Goal: Transaction & Acquisition: Purchase product/service

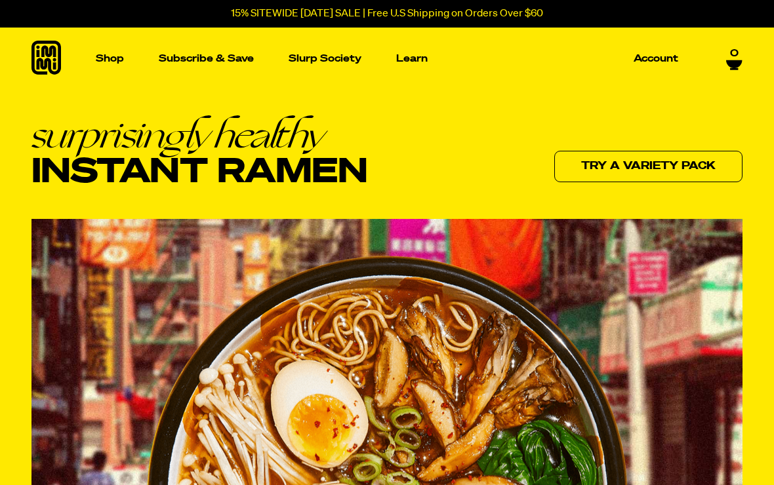
click at [111, 64] on p "Shop" at bounding box center [110, 59] width 28 height 10
click at [498, 205] on img "Main navigation" at bounding box center [483, 189] width 149 height 149
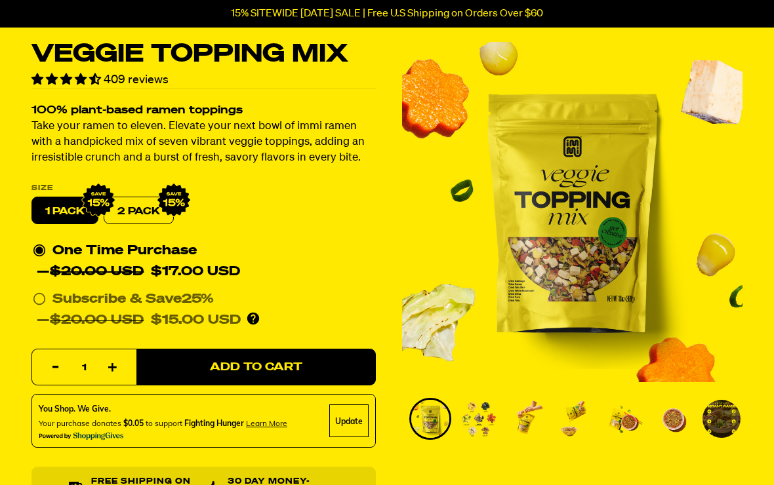
scroll to position [45, 0]
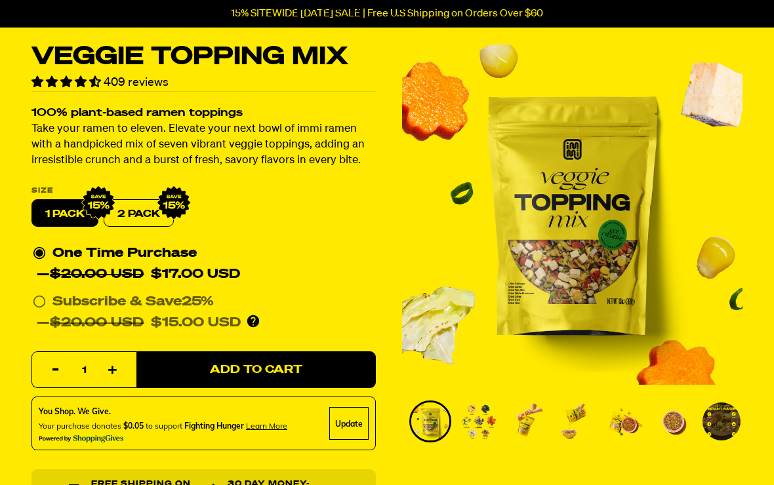
click at [483, 441] on img "Go to slide 2" at bounding box center [479, 422] width 38 height 38
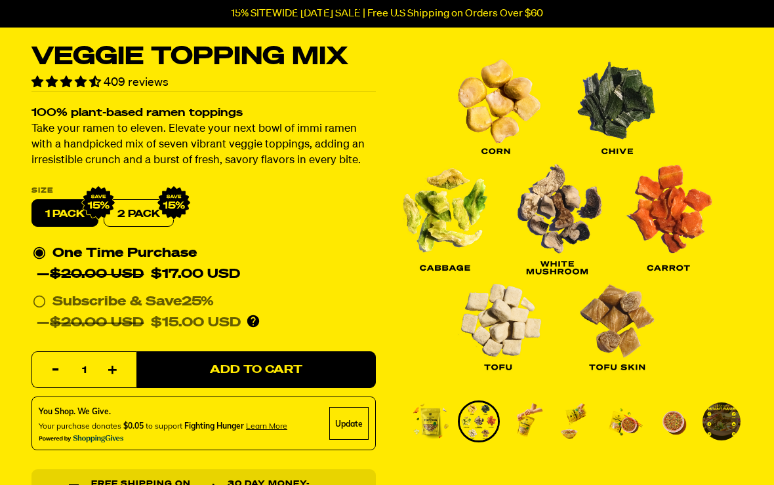
click at [541, 438] on img "Go to slide 3" at bounding box center [527, 422] width 38 height 38
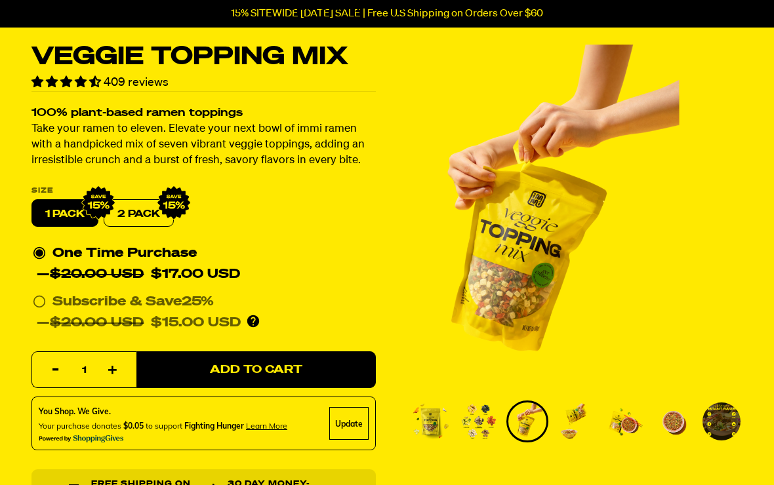
click at [589, 438] on img "Go to slide 4" at bounding box center [576, 422] width 38 height 38
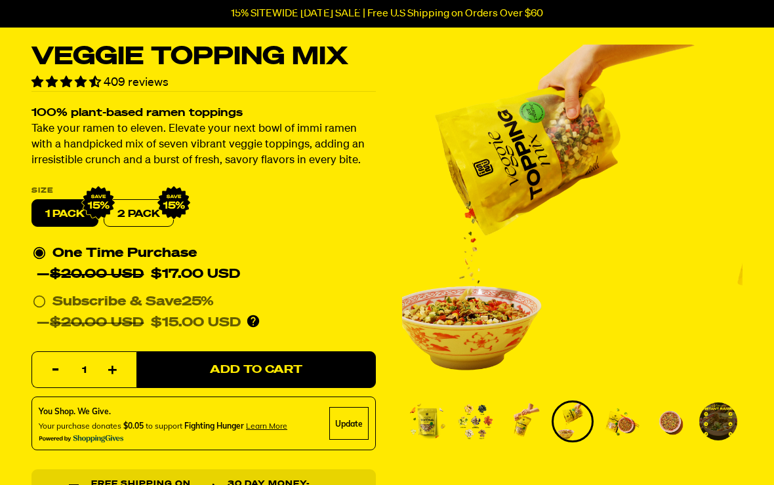
click at [634, 441] on img "Go to slide 5" at bounding box center [621, 422] width 38 height 38
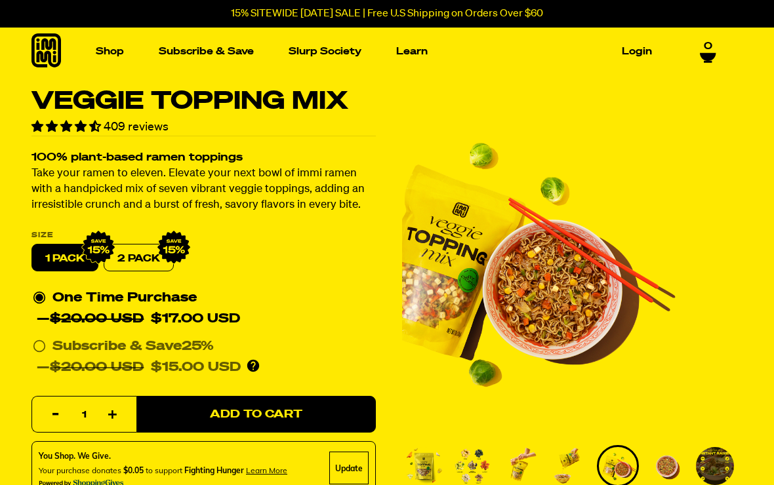
scroll to position [6, 0]
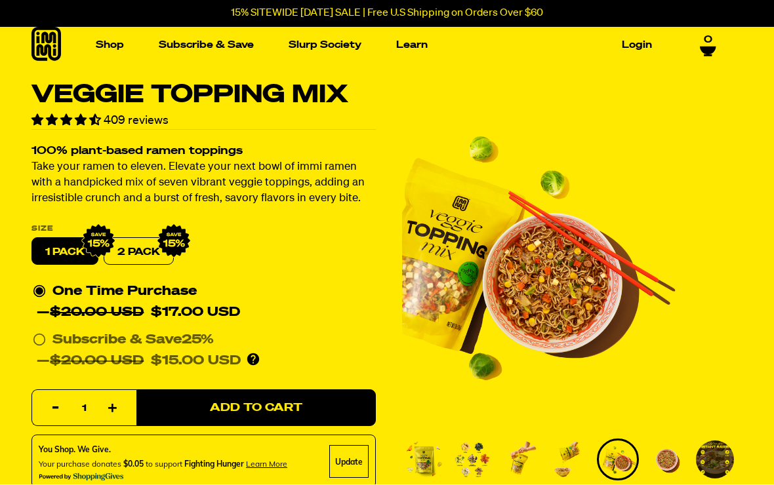
click at [316, 183] on img "Main navigation" at bounding box center [291, 168] width 149 height 149
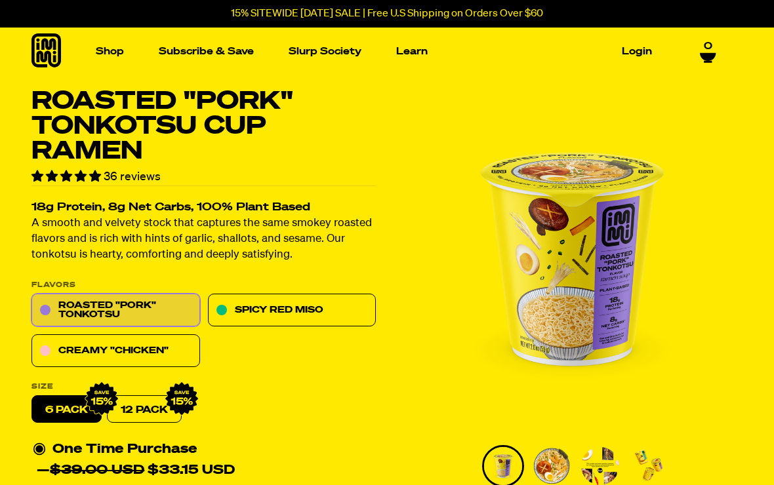
click at [165, 353] on link "Creamy "Chicken"" at bounding box center [115, 351] width 169 height 33
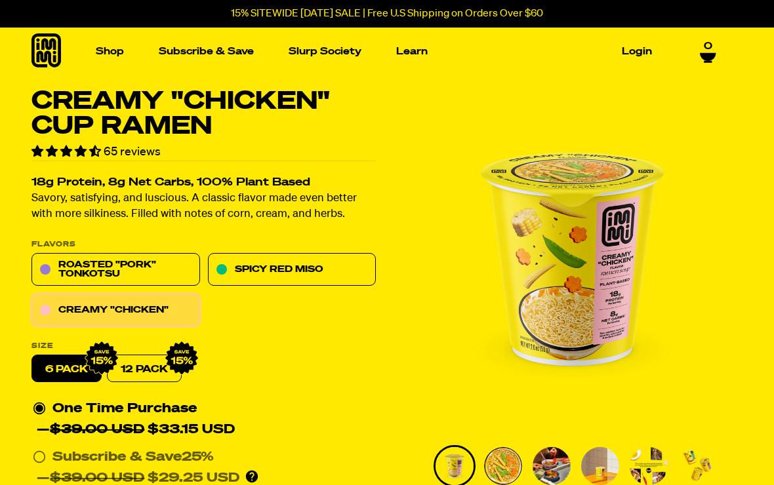
click at [131, 197] on img "Main navigation" at bounding box center [99, 174] width 149 height 149
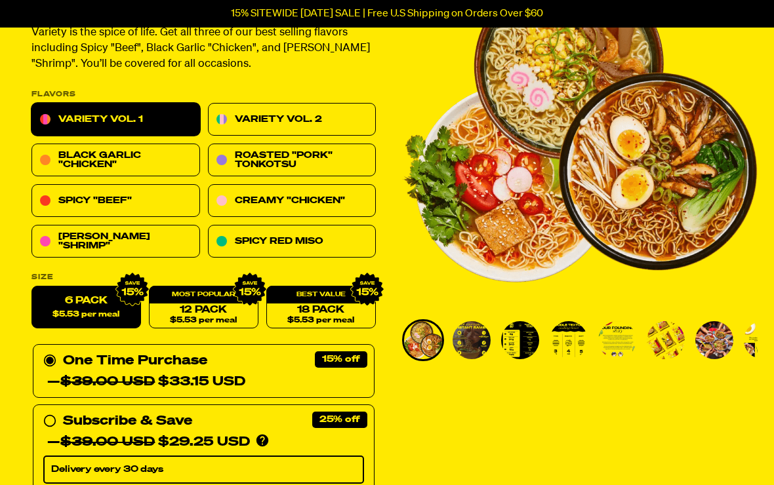
scroll to position [141, 0]
click at [221, 309] on link "12 Pack $5.53 per meal" at bounding box center [204, 308] width 110 height 43
radio input "false"
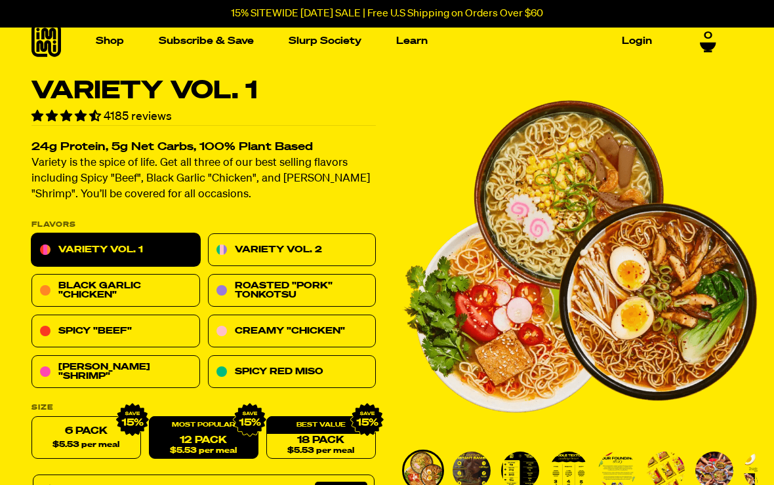
scroll to position [0, 0]
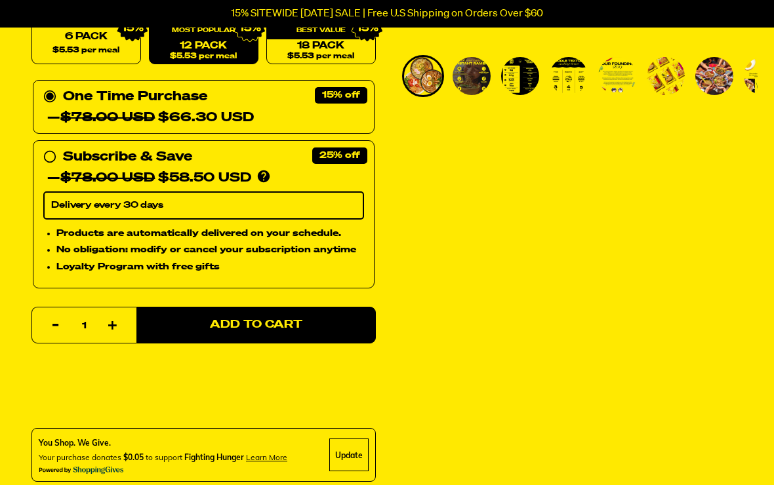
click at [285, 327] on span "Add to Cart" at bounding box center [256, 326] width 92 height 11
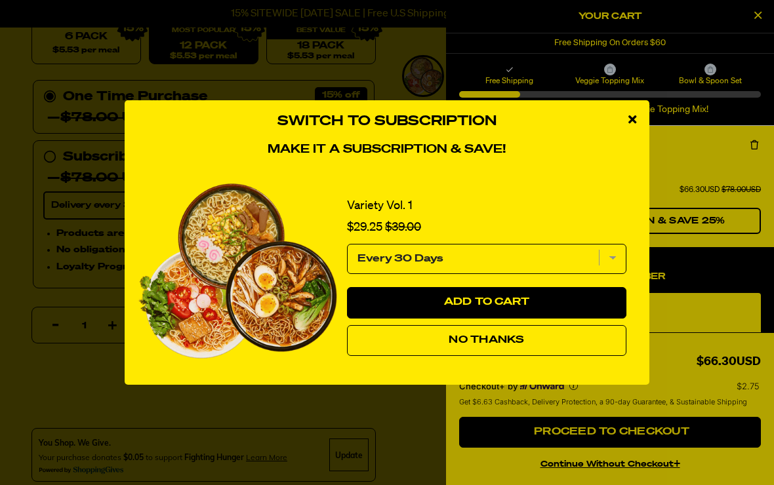
click at [513, 346] on span "No Thanks" at bounding box center [486, 340] width 75 height 10
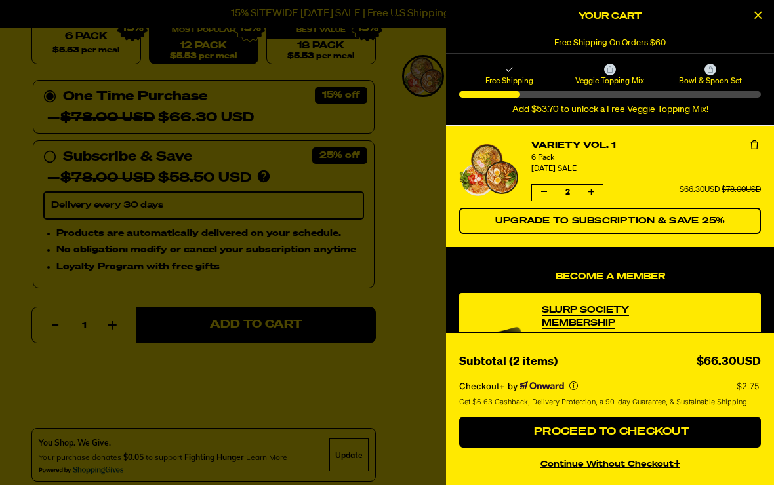
scroll to position [0, 0]
click at [619, 438] on span "Proceed to Checkout" at bounding box center [610, 432] width 159 height 10
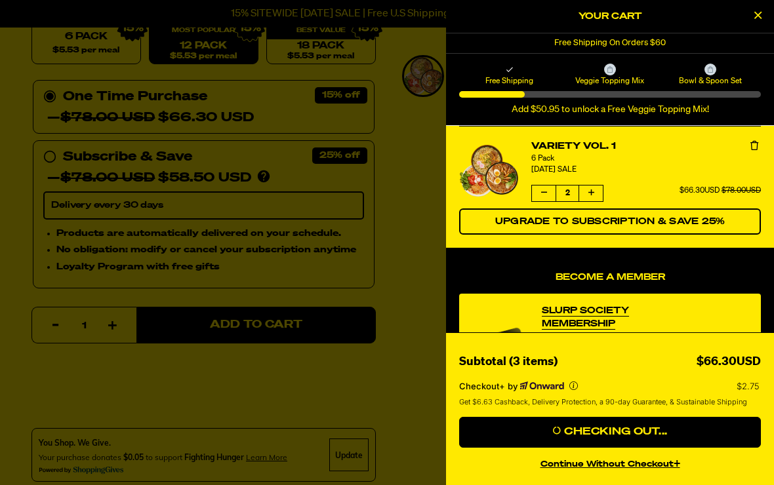
scroll to position [428, 0]
